Goal: Information Seeking & Learning: Learn about a topic

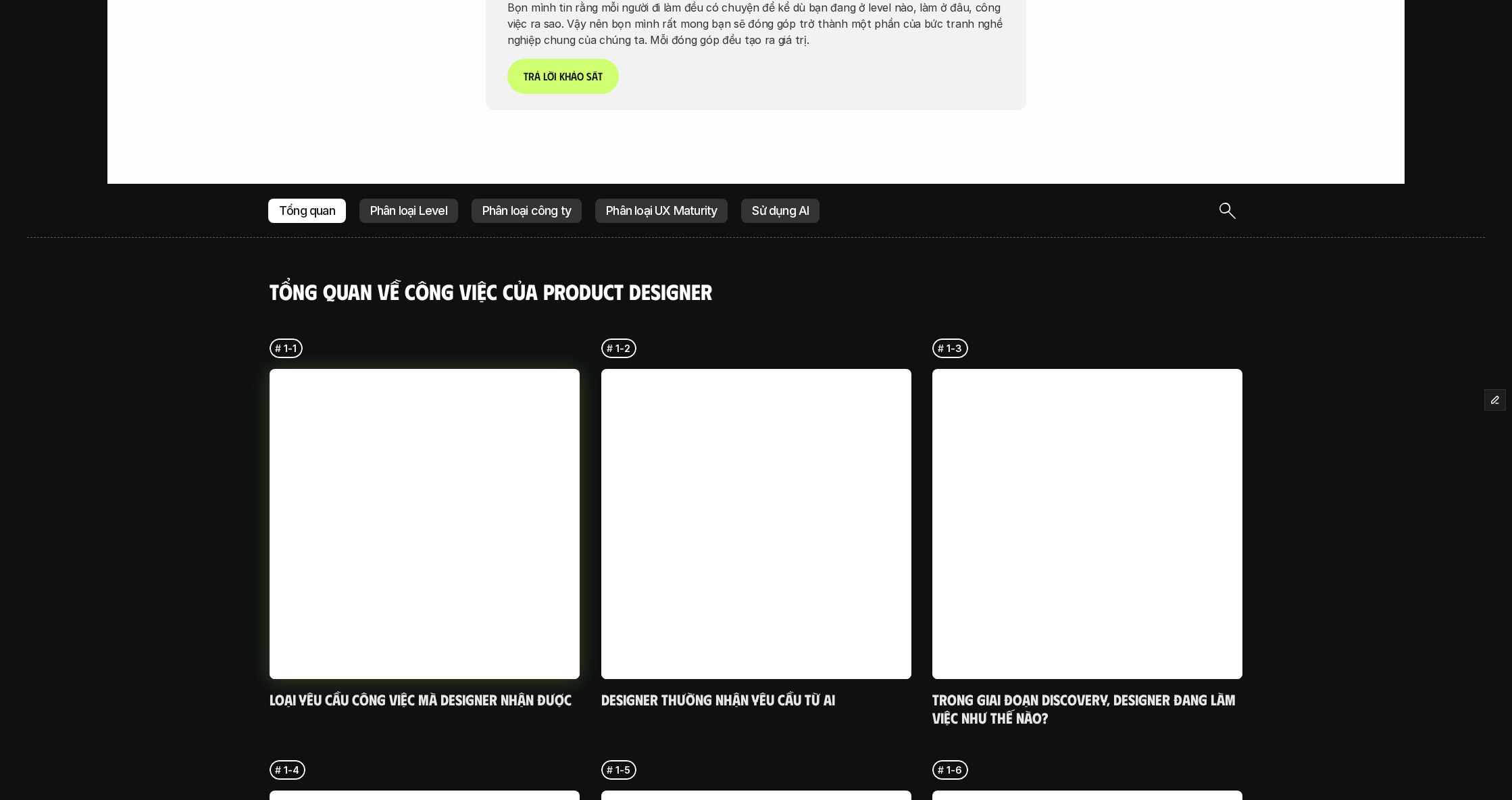
scroll to position [3467, 0]
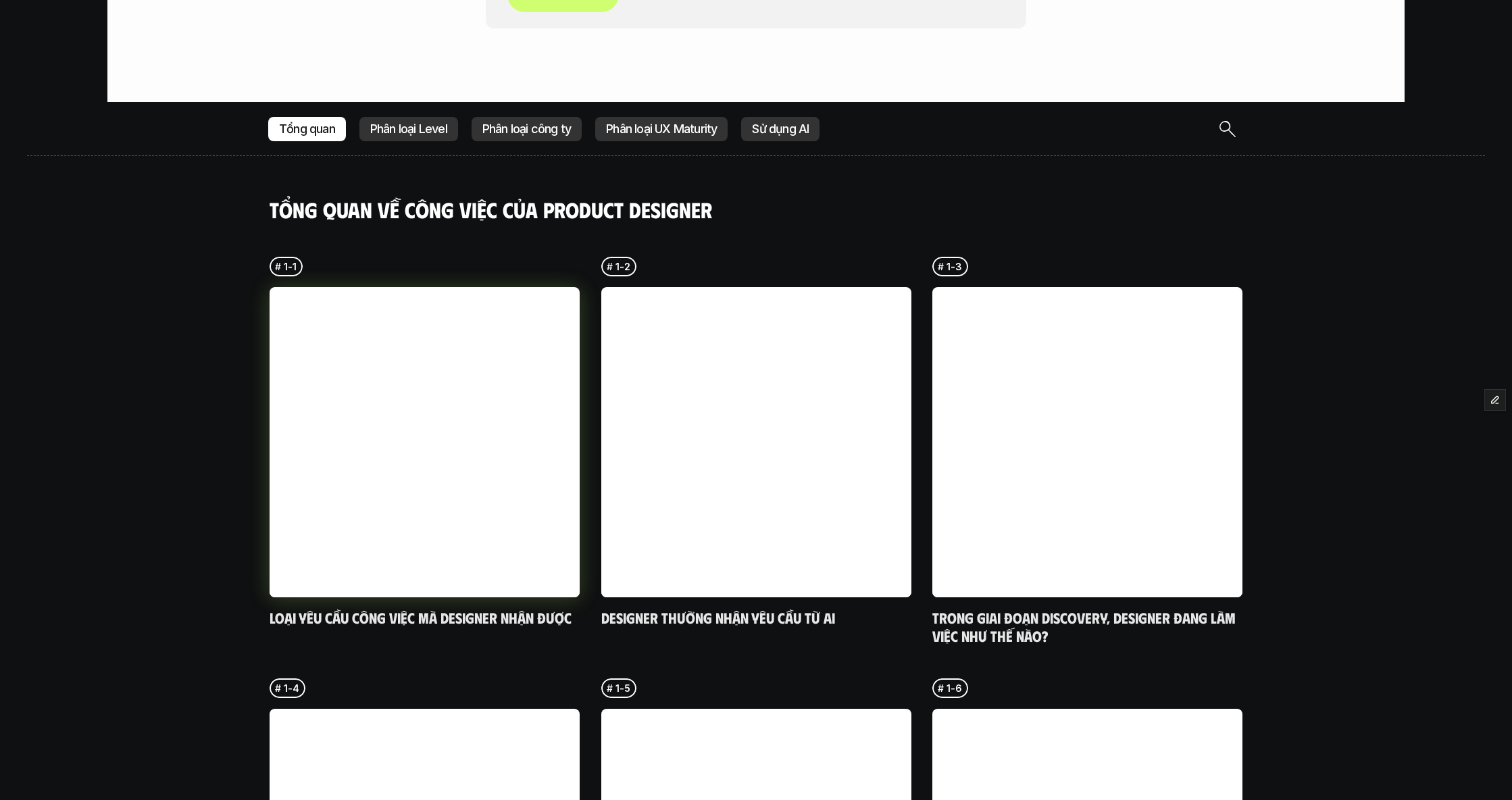
click at [459, 437] on link at bounding box center [424, 442] width 310 height 310
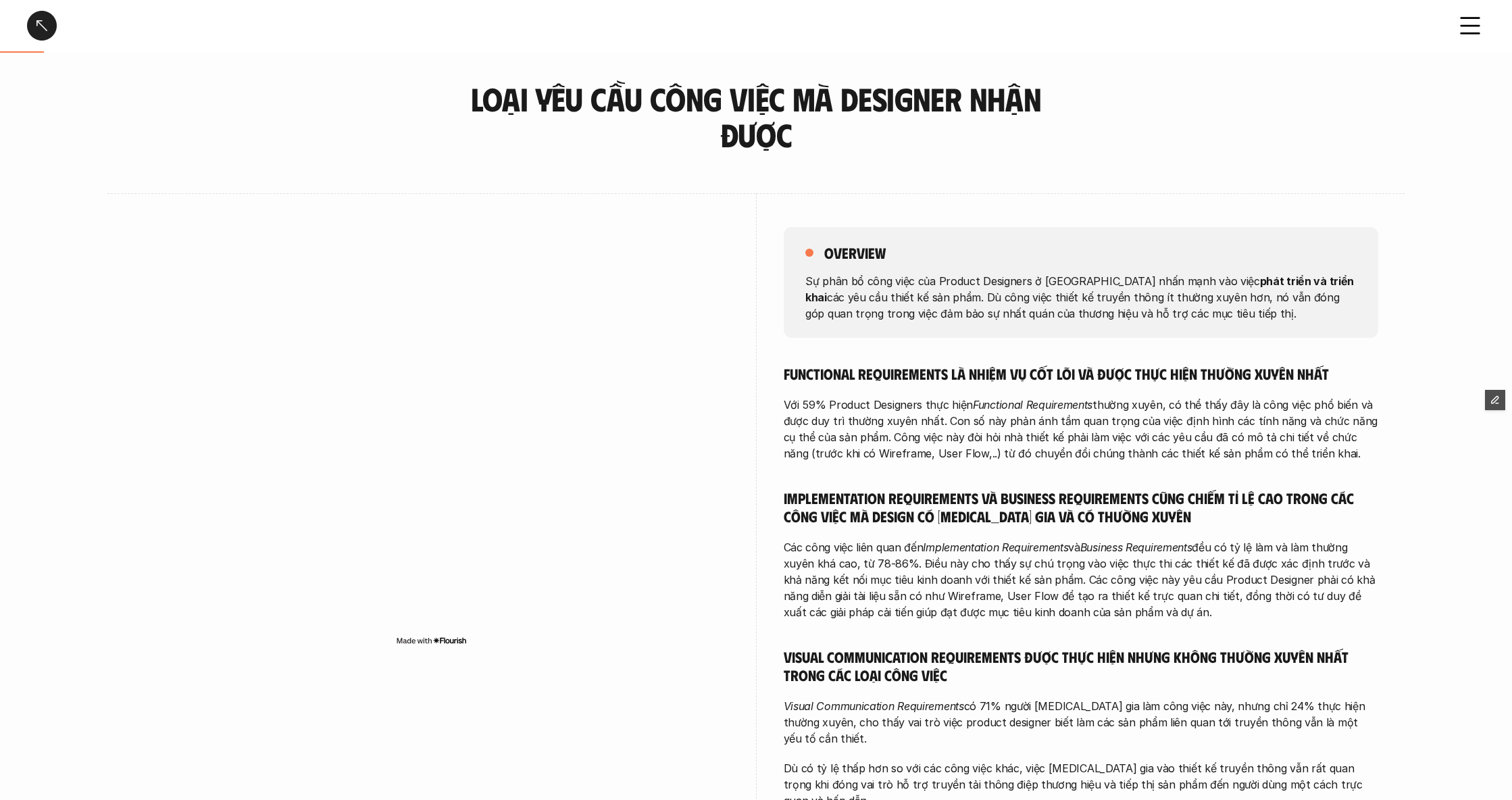
click at [41, 24] on div at bounding box center [42, 26] width 30 height 30
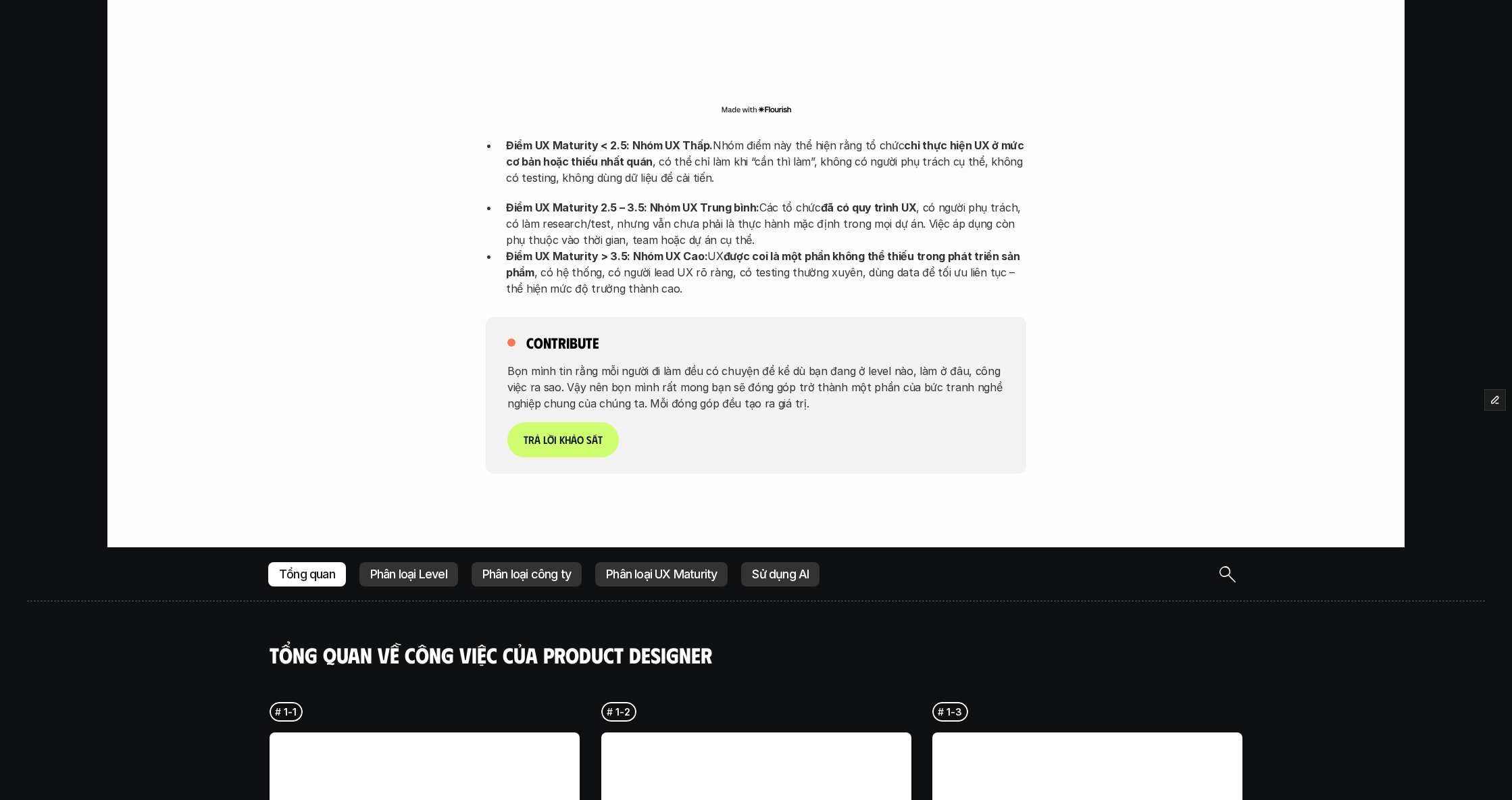
scroll to position [3065, 0]
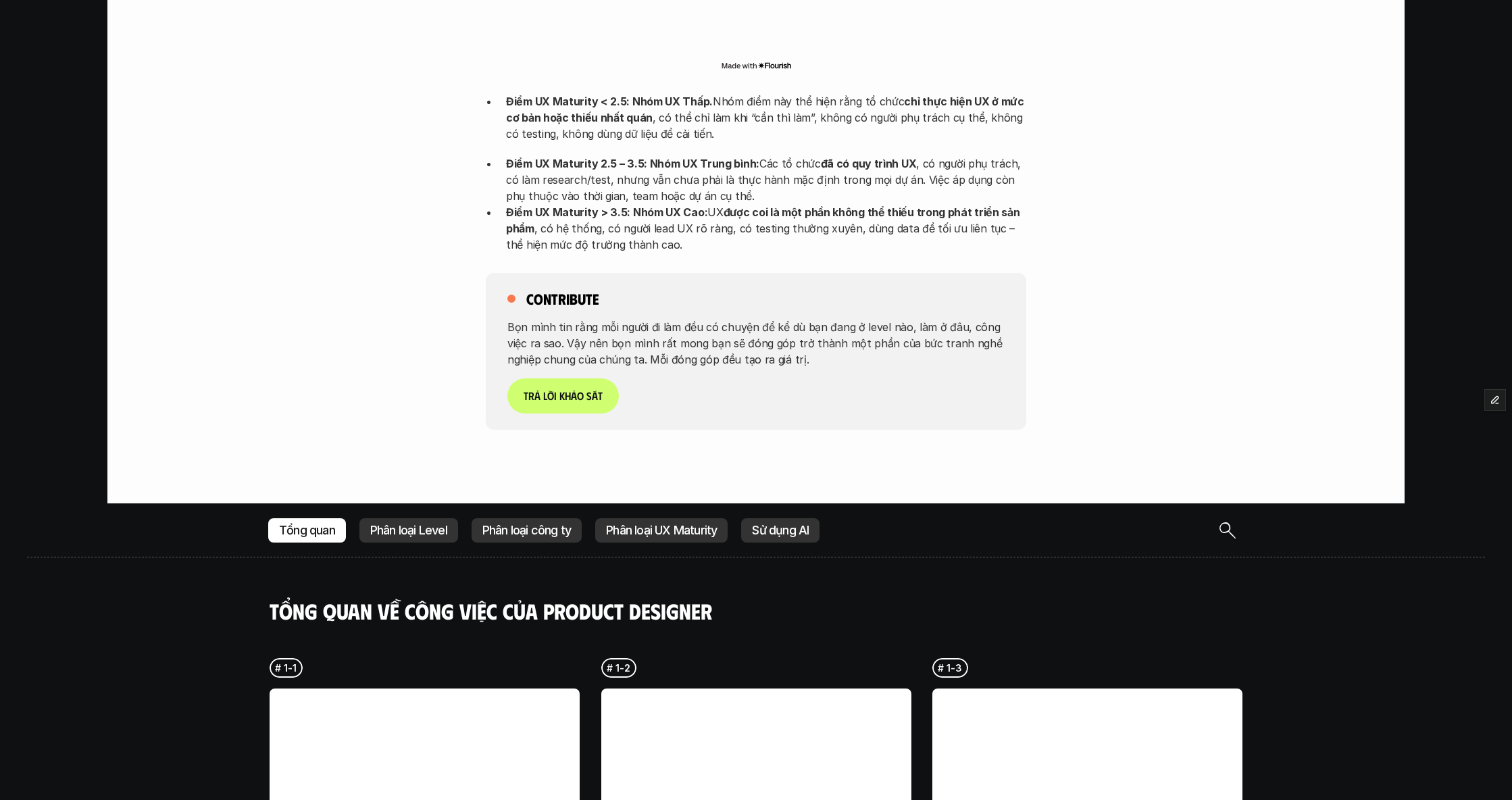
click at [662, 524] on p "Phân loại UX Maturity" at bounding box center [661, 530] width 111 height 13
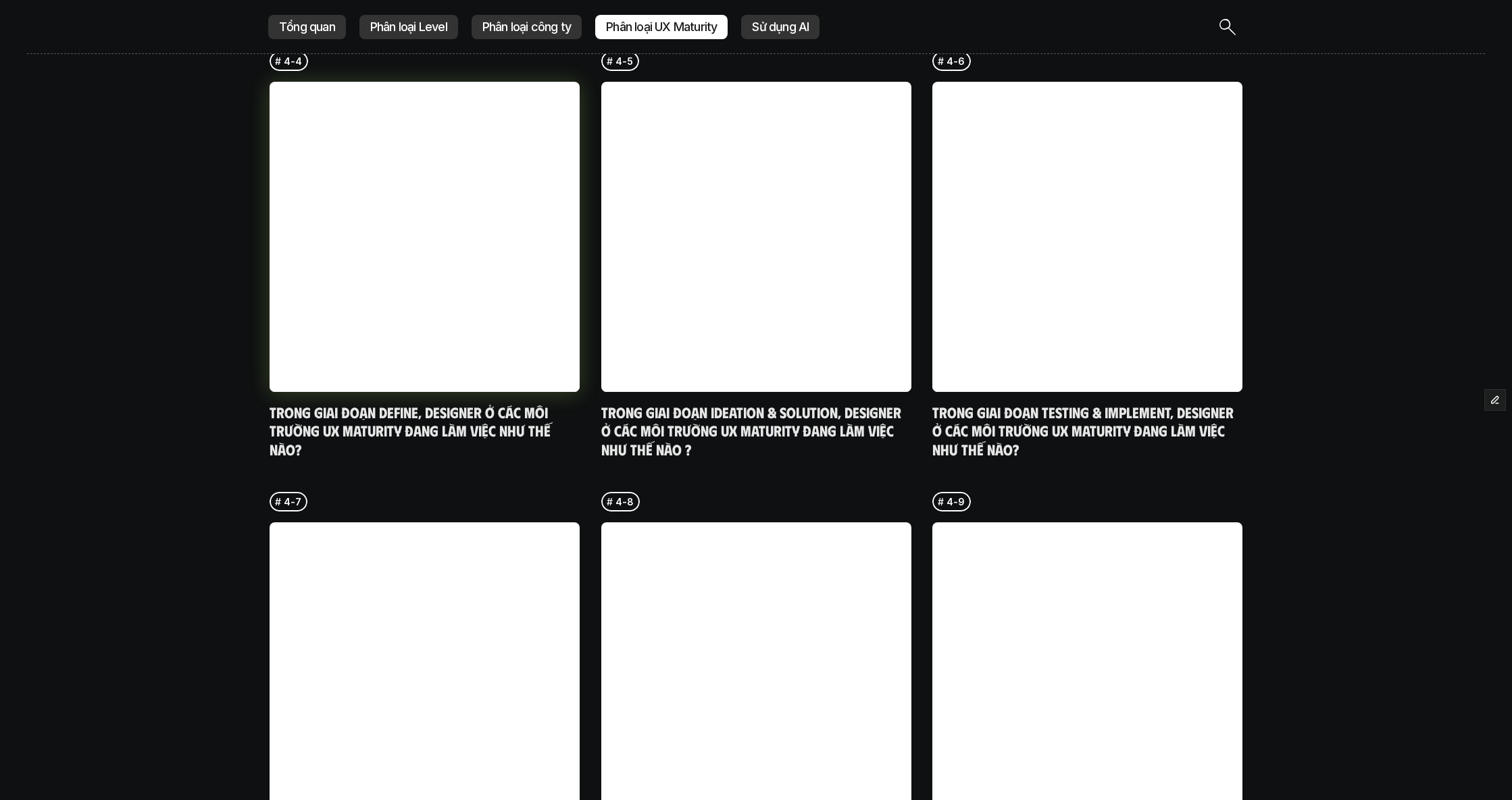
scroll to position [4338, 0]
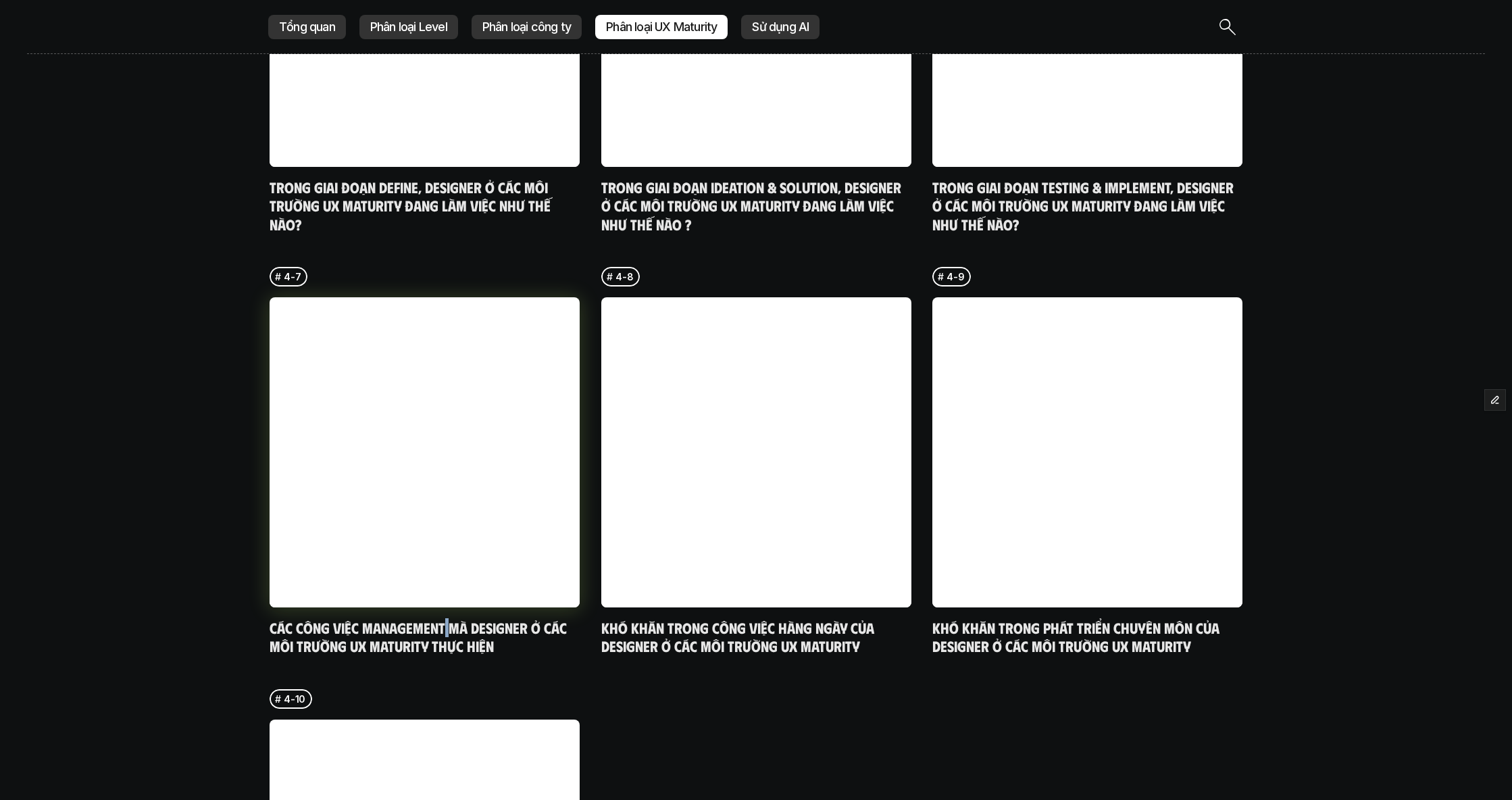
click at [508, 527] on link at bounding box center [424, 452] width 310 height 310
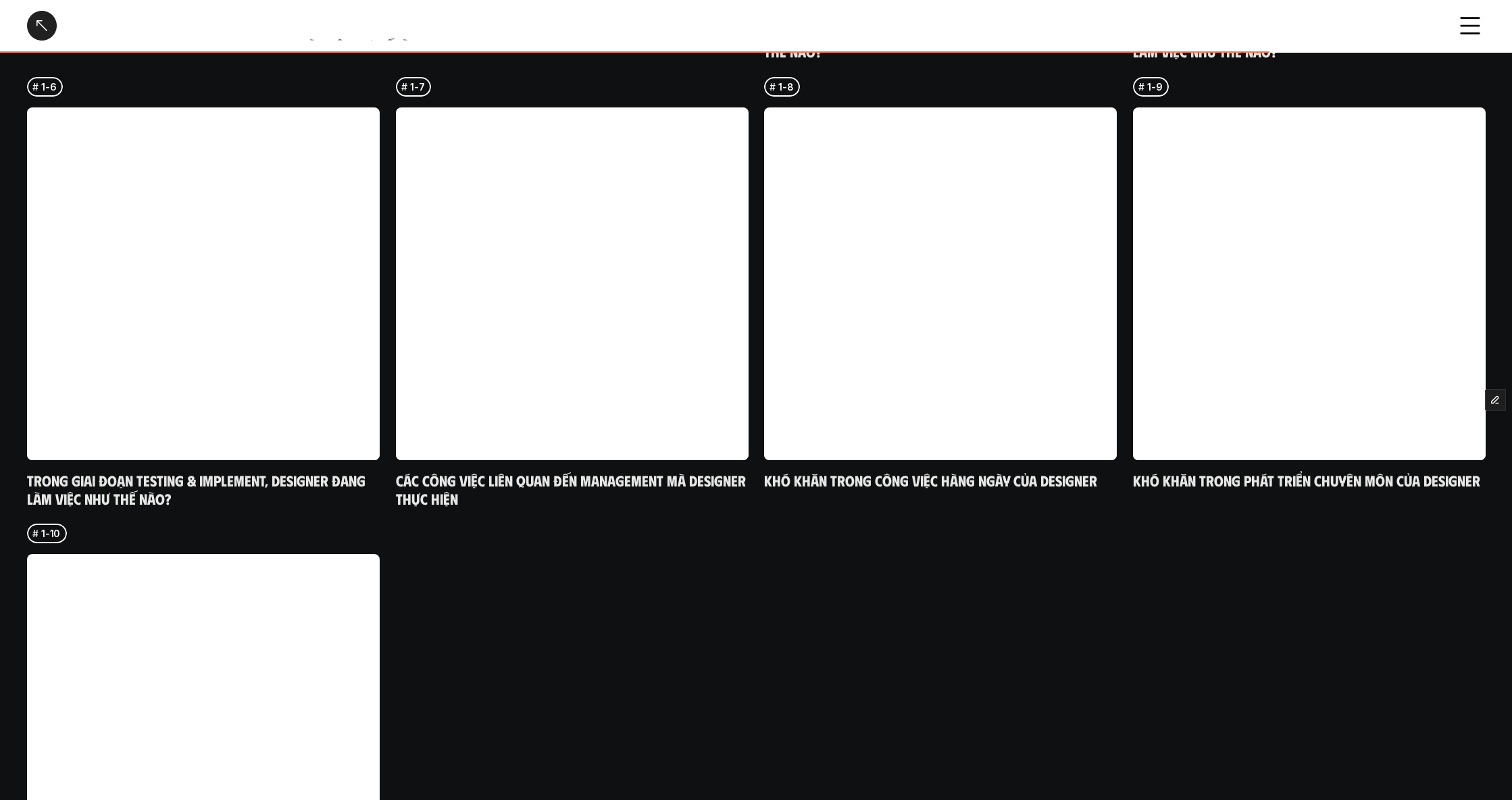
scroll to position [2088, 0]
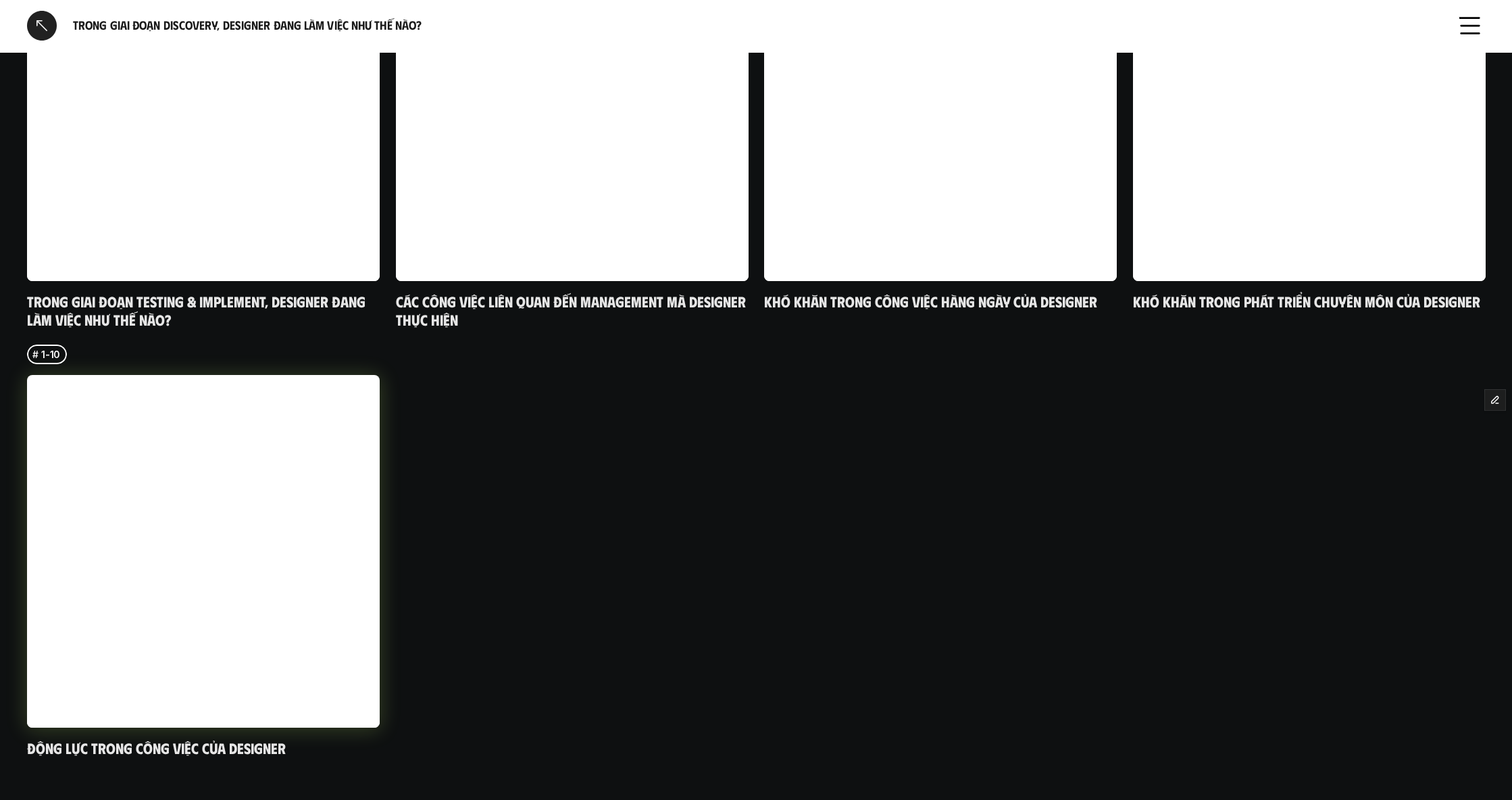
click at [267, 517] on link at bounding box center [203, 551] width 353 height 353
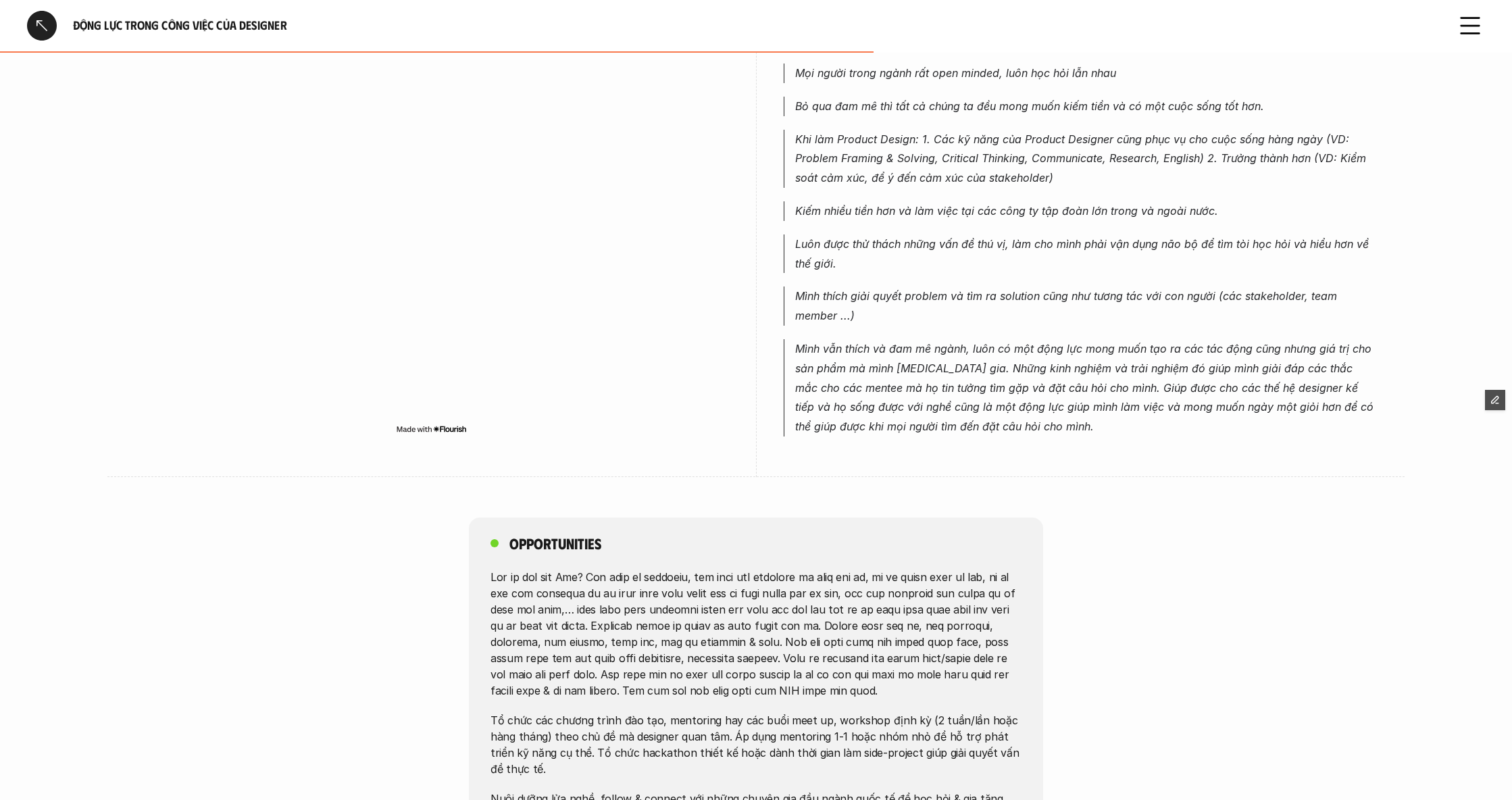
scroll to position [205, 0]
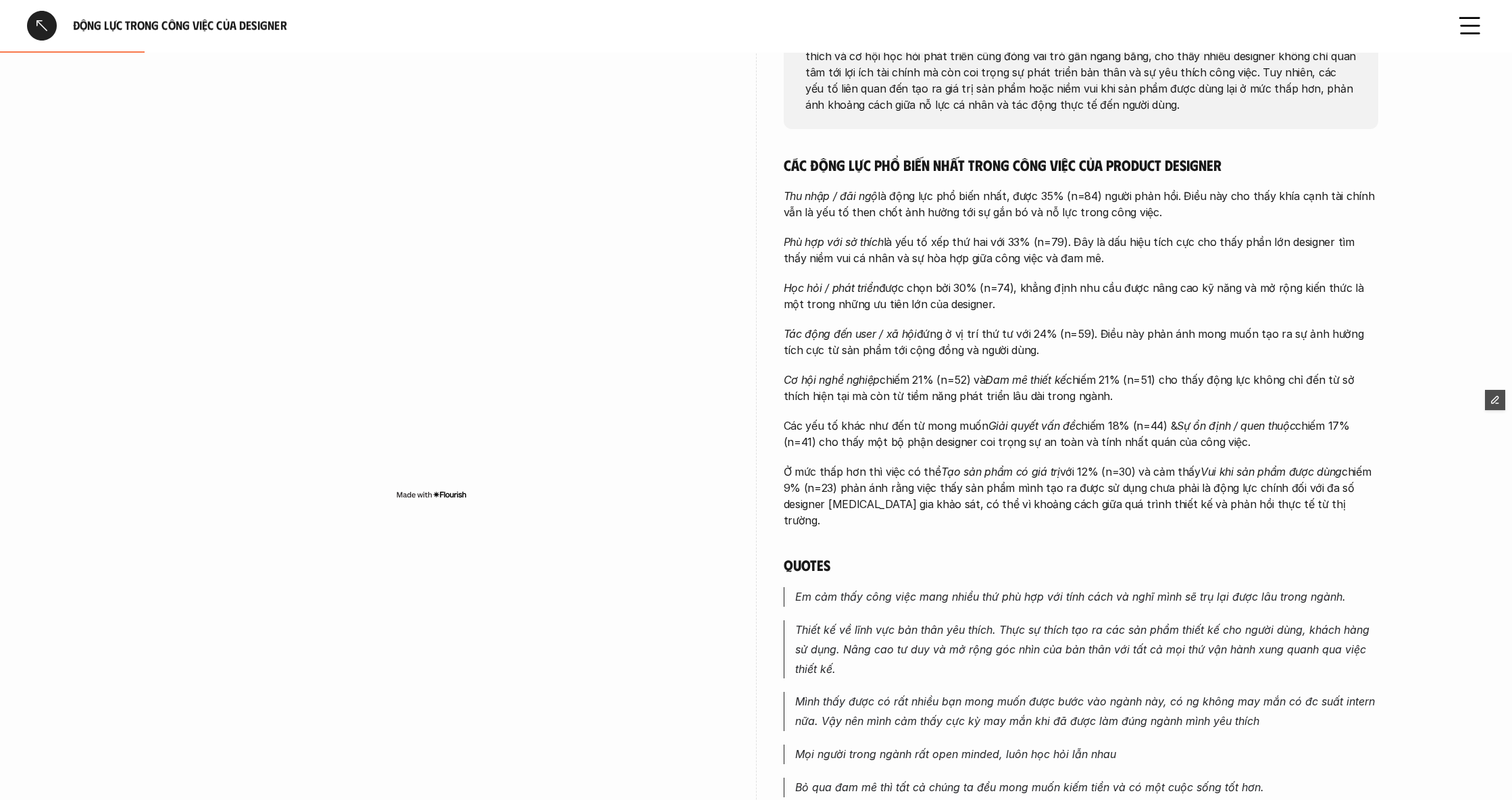
click at [39, 26] on div at bounding box center [42, 26] width 30 height 30
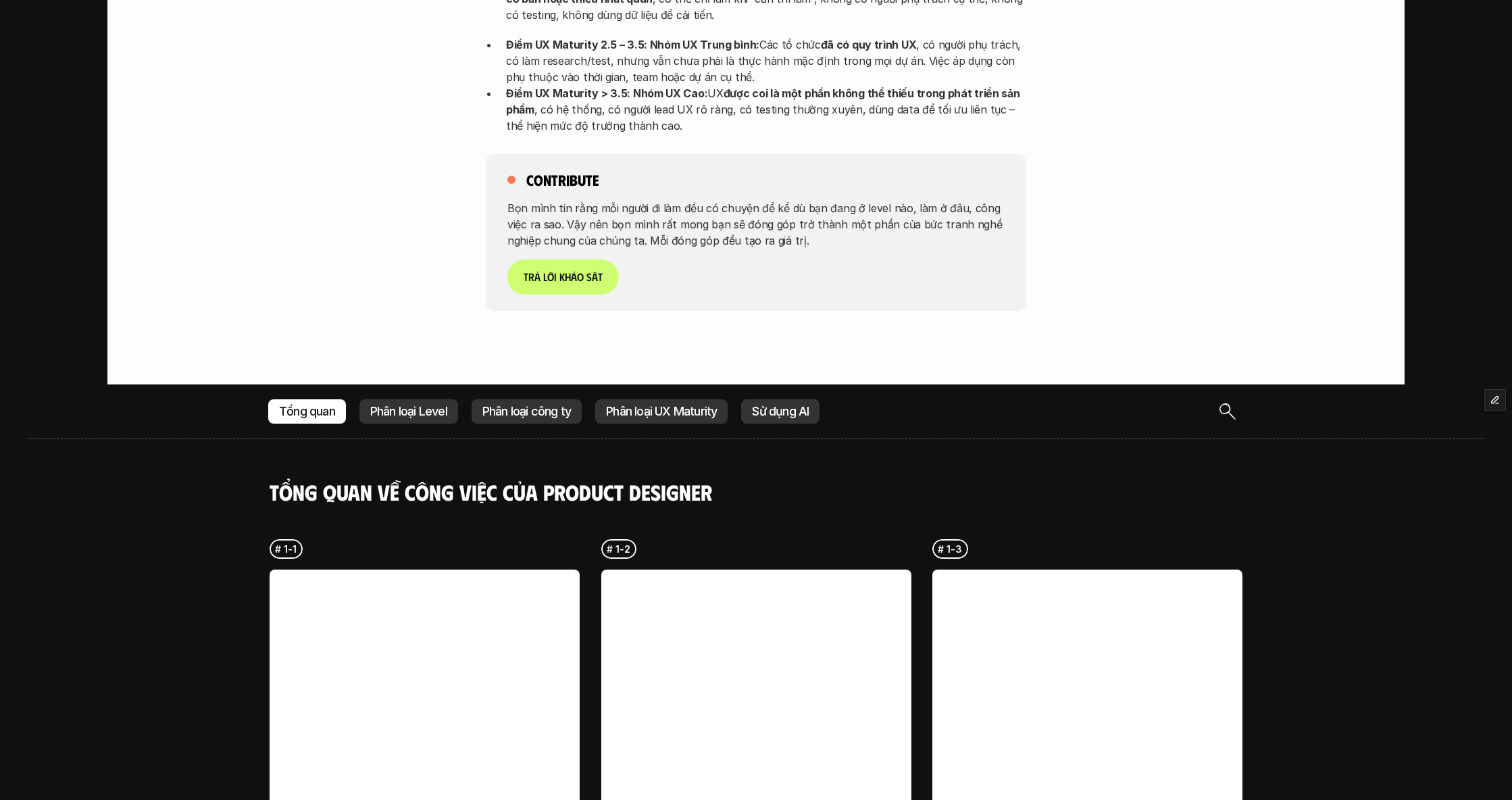
scroll to position [2910, 0]
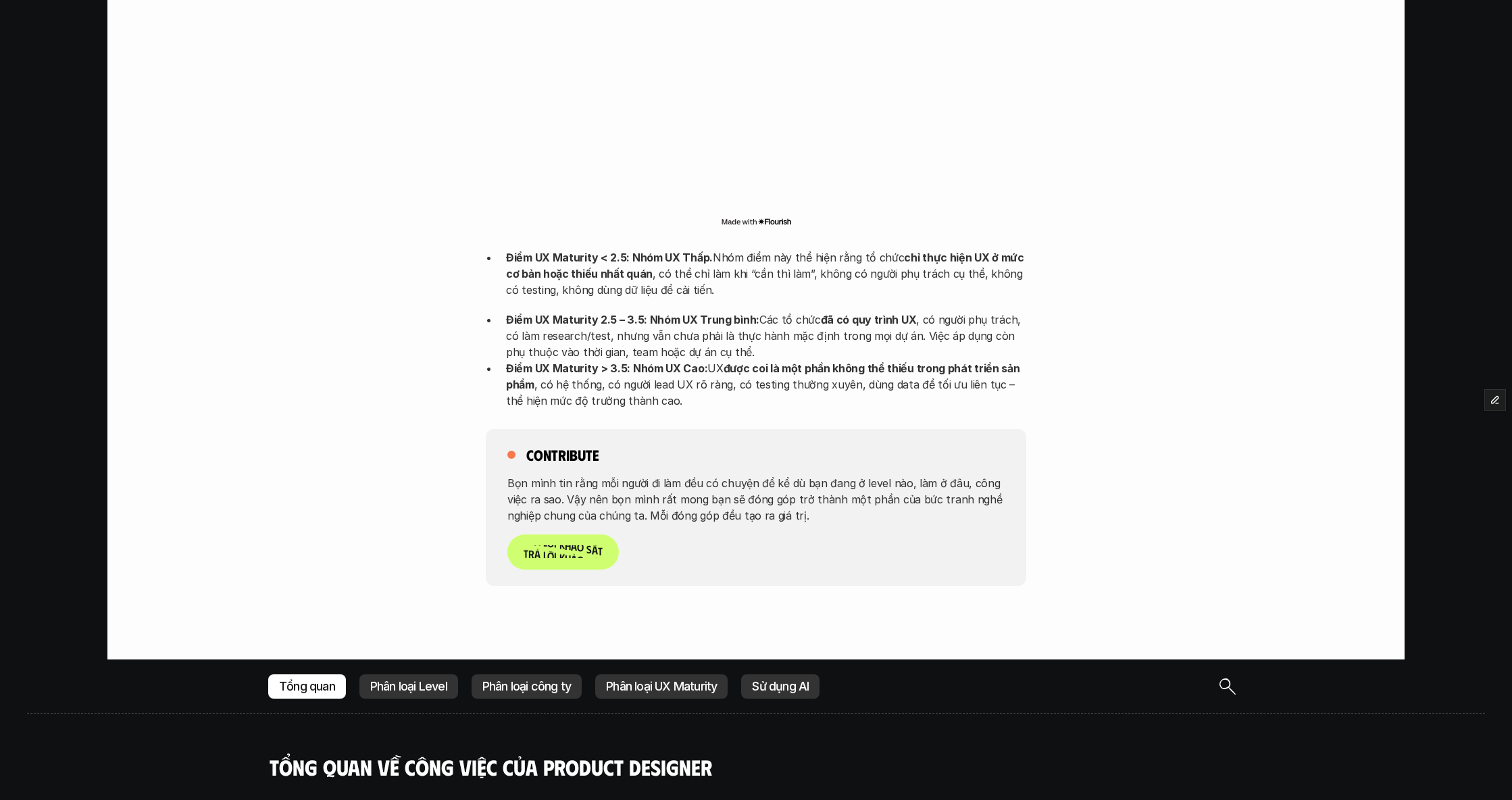
click at [576, 546] on p "T r ả l ờ i k h ả o s á t" at bounding box center [563, 552] width 79 height 13
